Goal: Find specific page/section: Find specific page/section

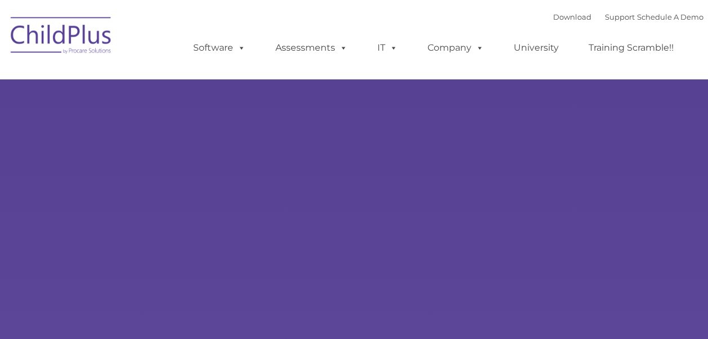
select select "MEDIUM"
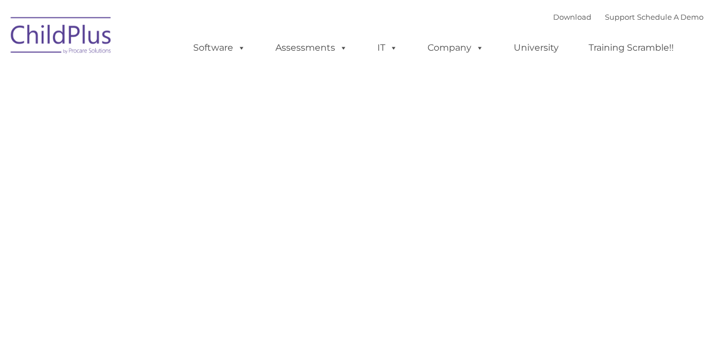
type input ""
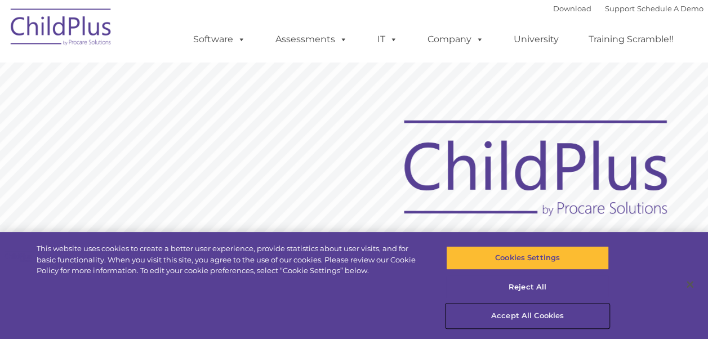
click at [539, 315] on button "Accept All Cookies" at bounding box center [527, 316] width 163 height 24
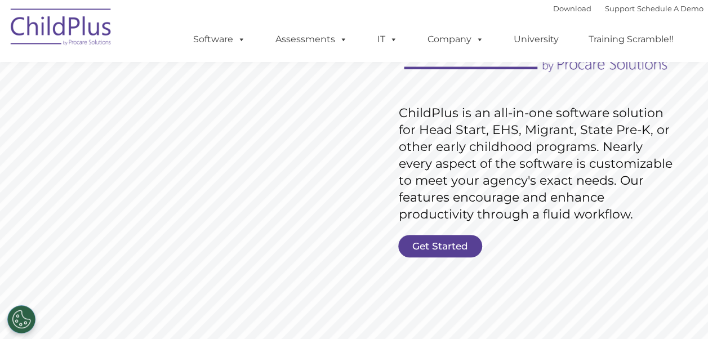
scroll to position [141, 0]
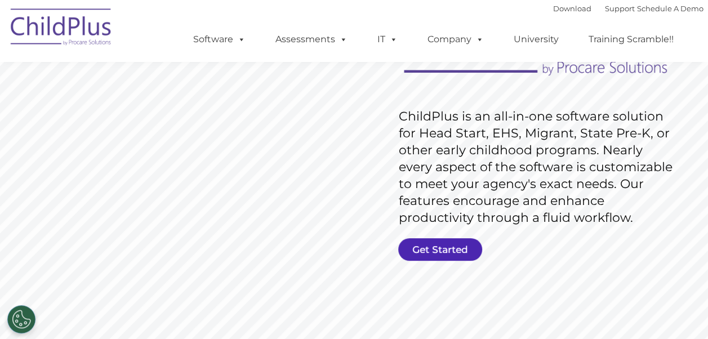
click at [453, 251] on link "Get Started" at bounding box center [440, 249] width 84 height 23
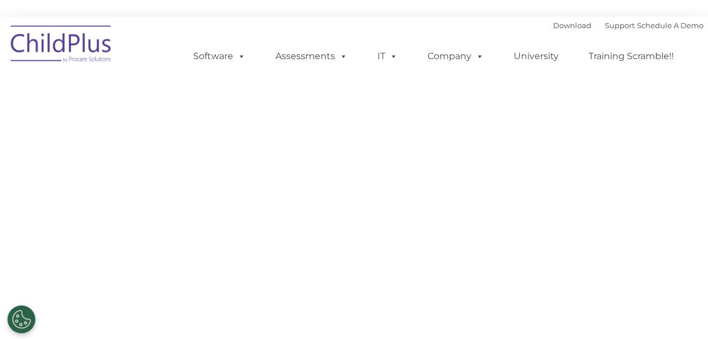
select select "MEDIUM"
